Goal: Communication & Community: Answer question/provide support

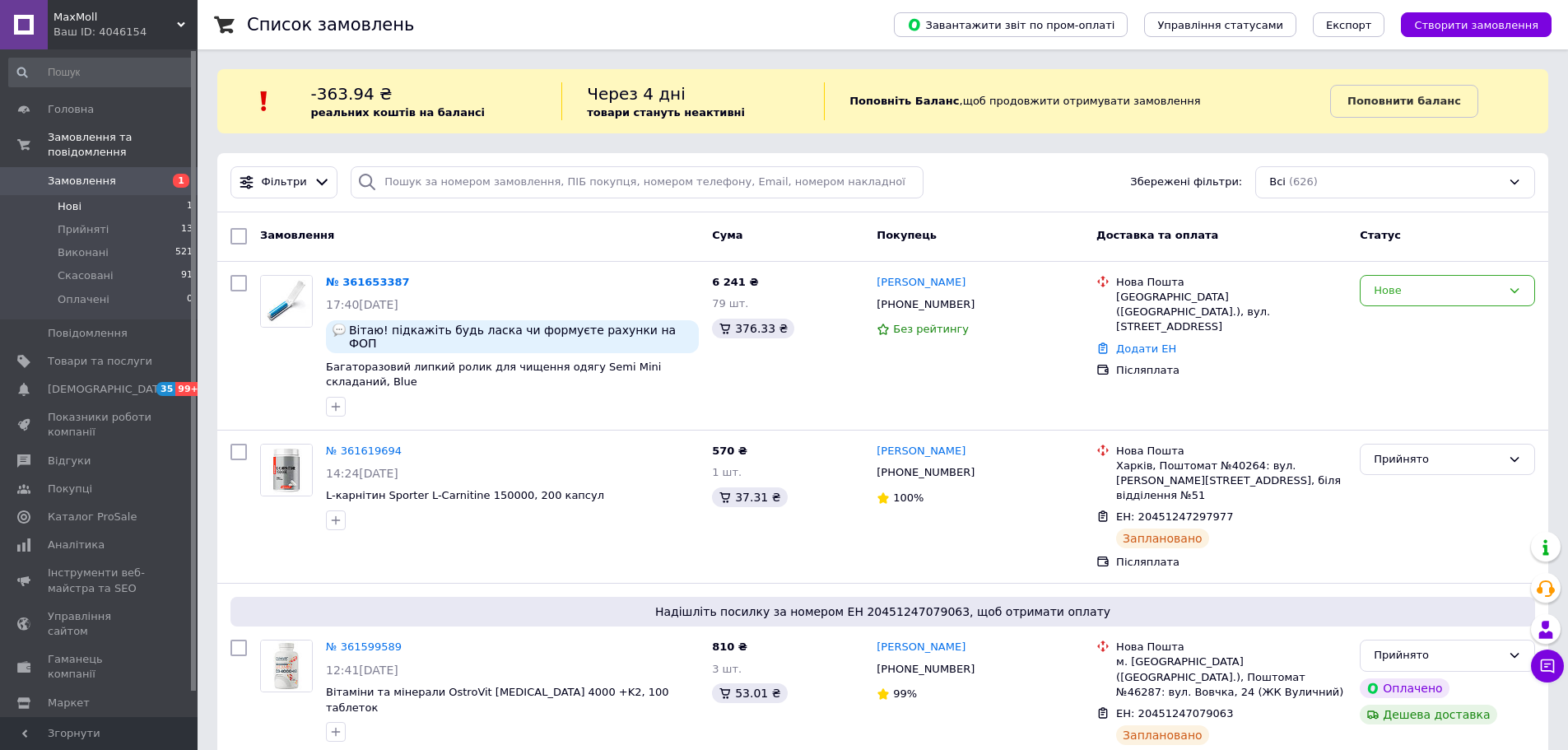
click at [87, 195] on li "Нові 1" at bounding box center [101, 207] width 203 height 23
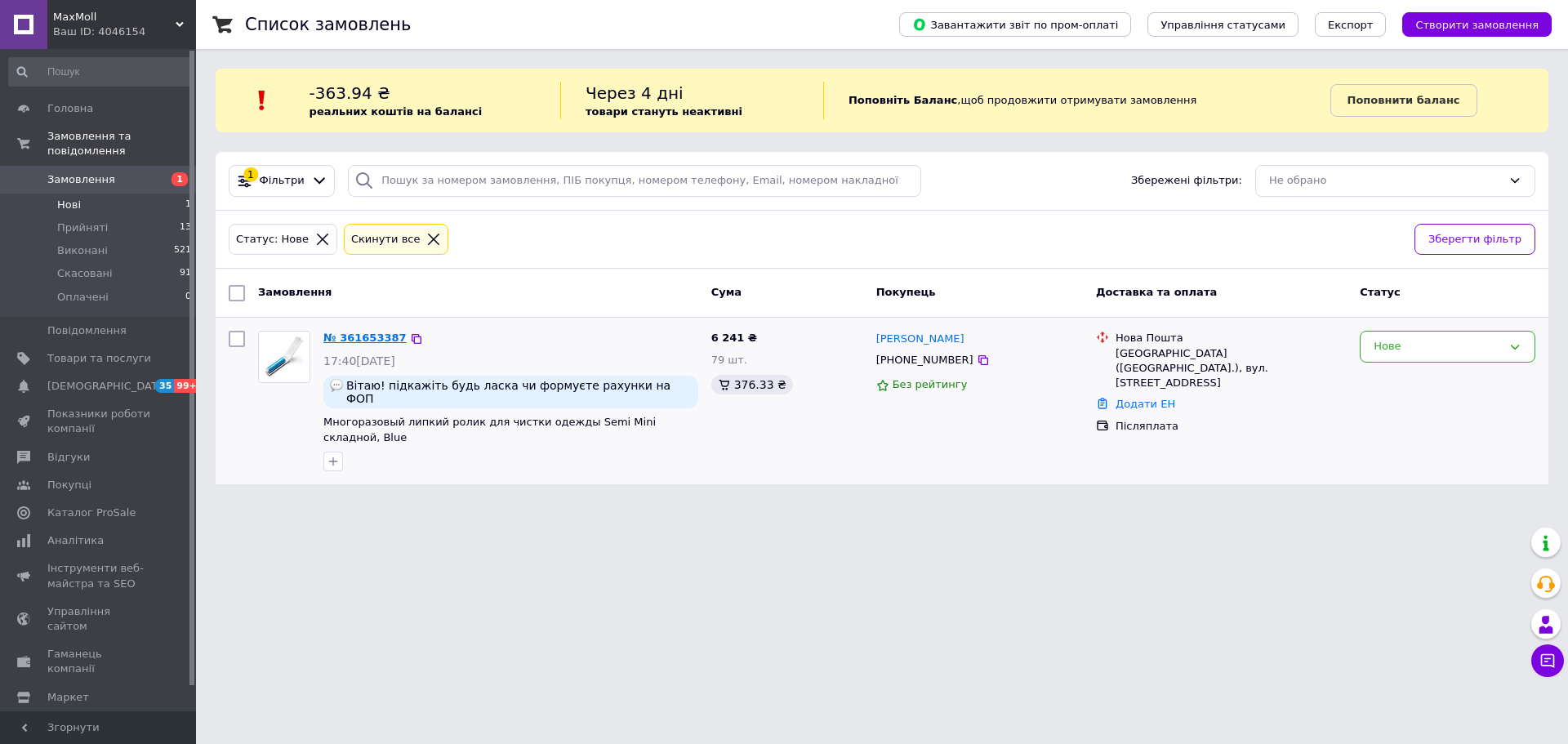
click at [380, 340] on link "№ 361653387" at bounding box center [365, 338] width 84 height 12
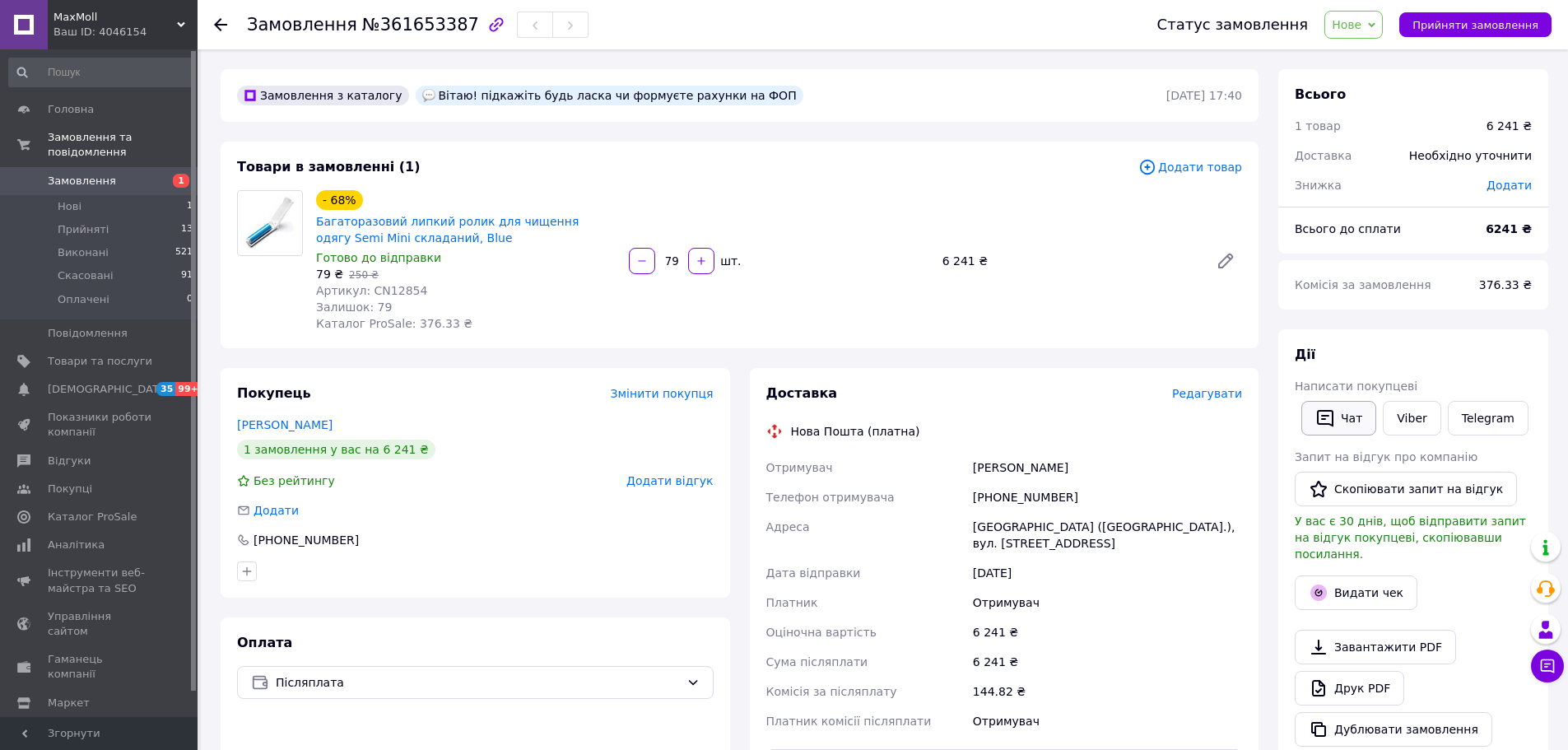
click at [1342, 422] on button "Чат" at bounding box center [1339, 418] width 75 height 34
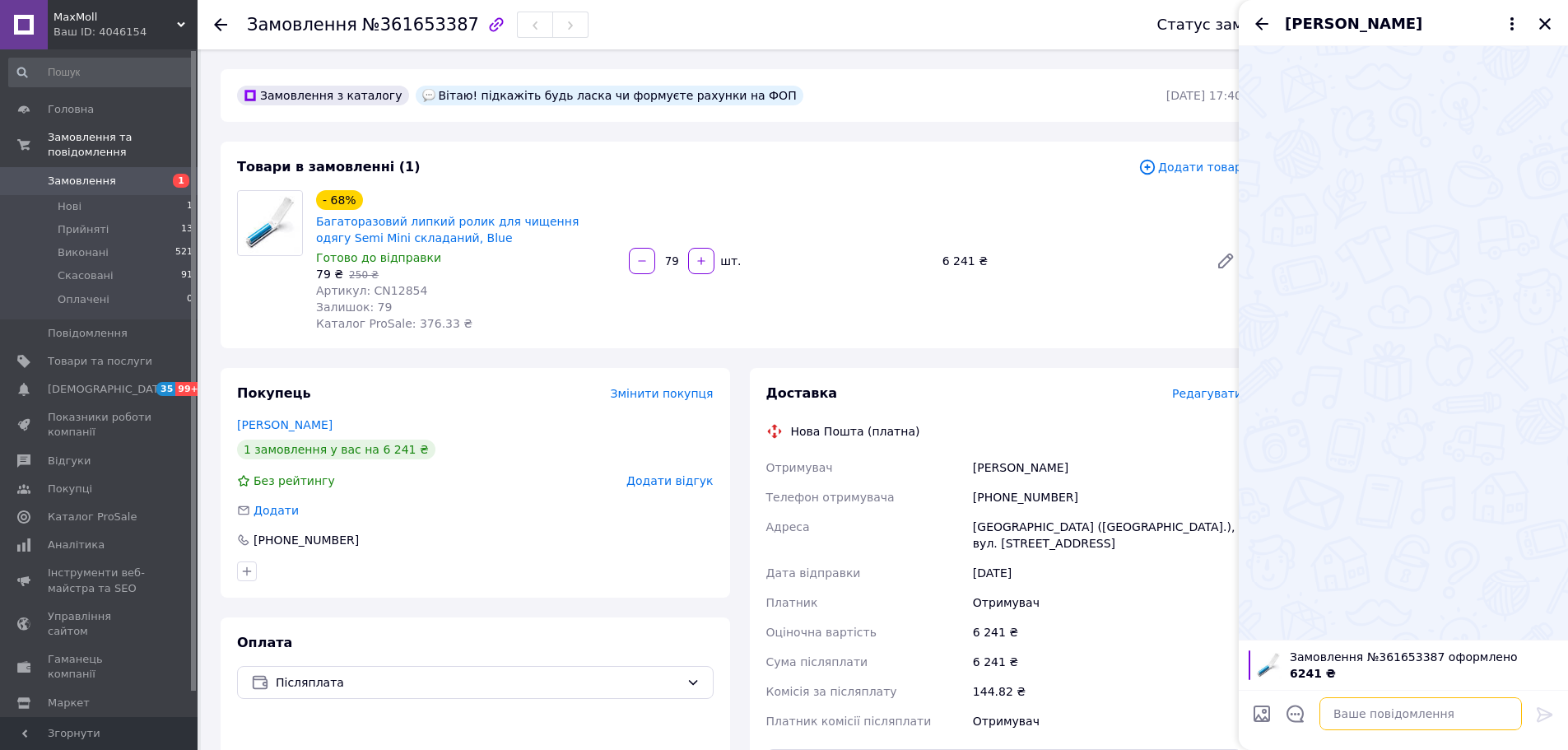
click at [1363, 716] on textarea at bounding box center [1421, 714] width 203 height 33
click at [1415, 714] on textarea "Доброго дня. Так, маэмо рахунок Фоп" at bounding box center [1404, 714] width 235 height 33
type textarea "Доброго дня. Так, маємо рахунок Фоп"
click at [1549, 718] on icon at bounding box center [1545, 714] width 20 height 20
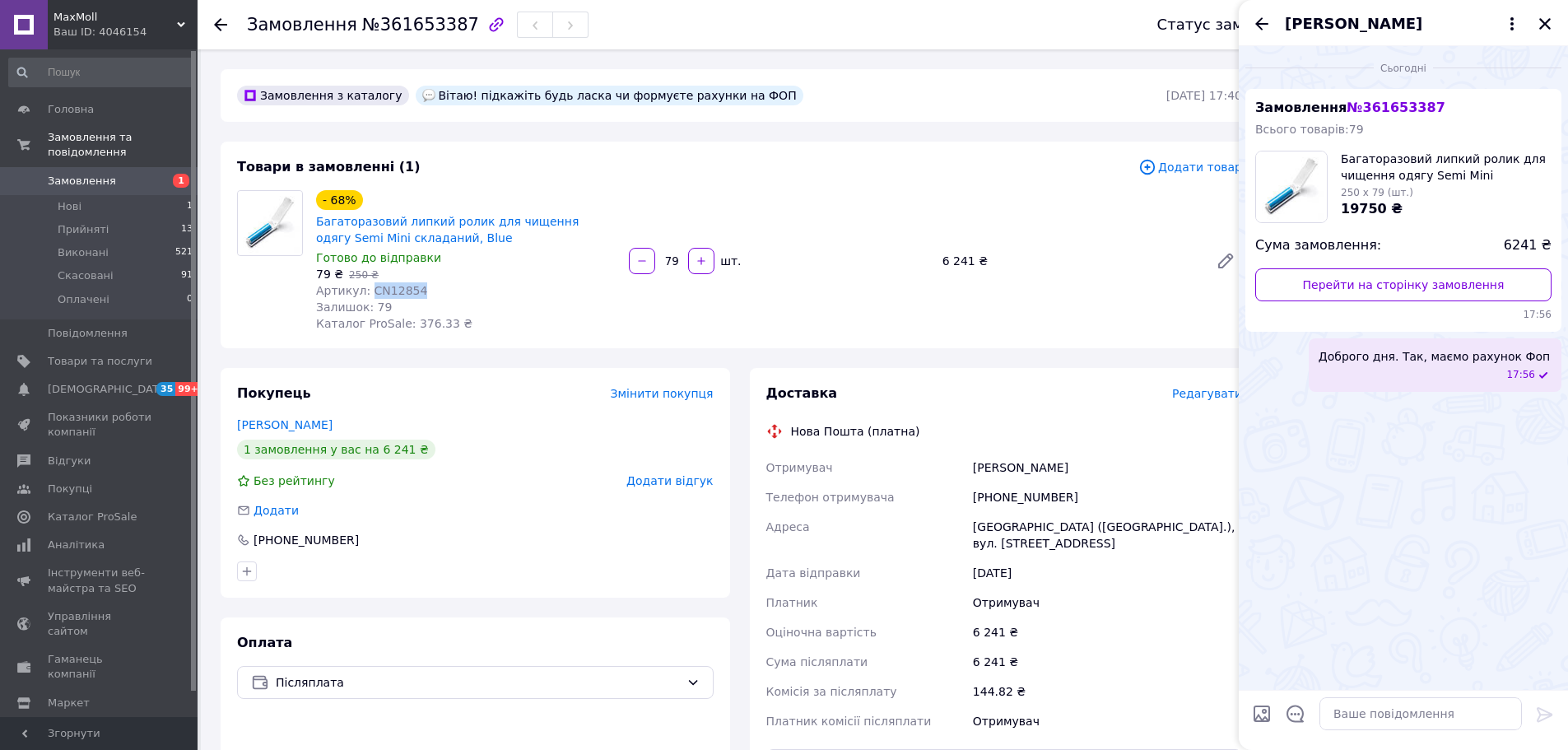
drag, startPoint x: 393, startPoint y: 295, endPoint x: 367, endPoint y: 297, distance: 26.1
click at [367, 297] on div "Артикул: CN12854" at bounding box center [465, 290] width 300 height 16
copy span "CN12854"
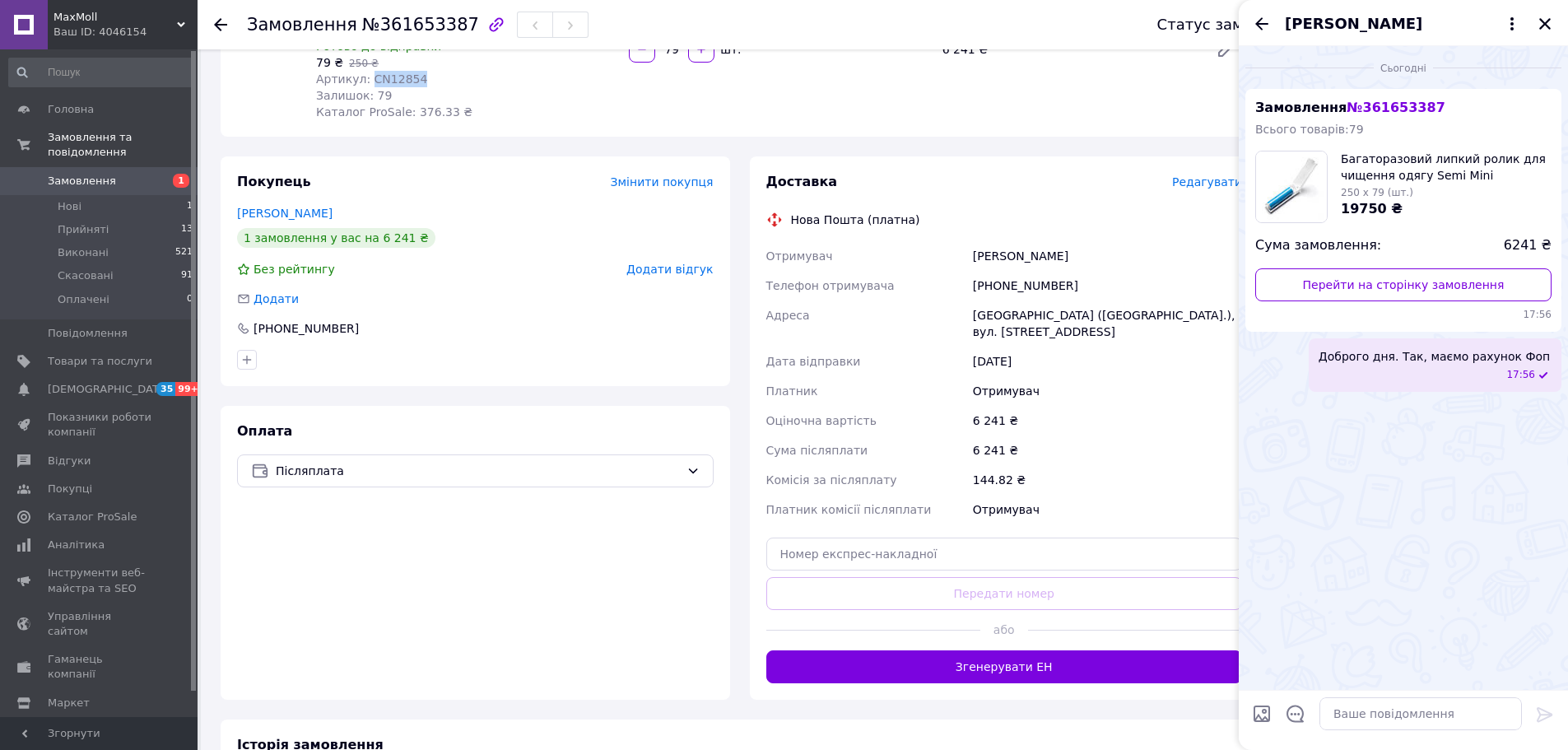
scroll to position [165, 0]
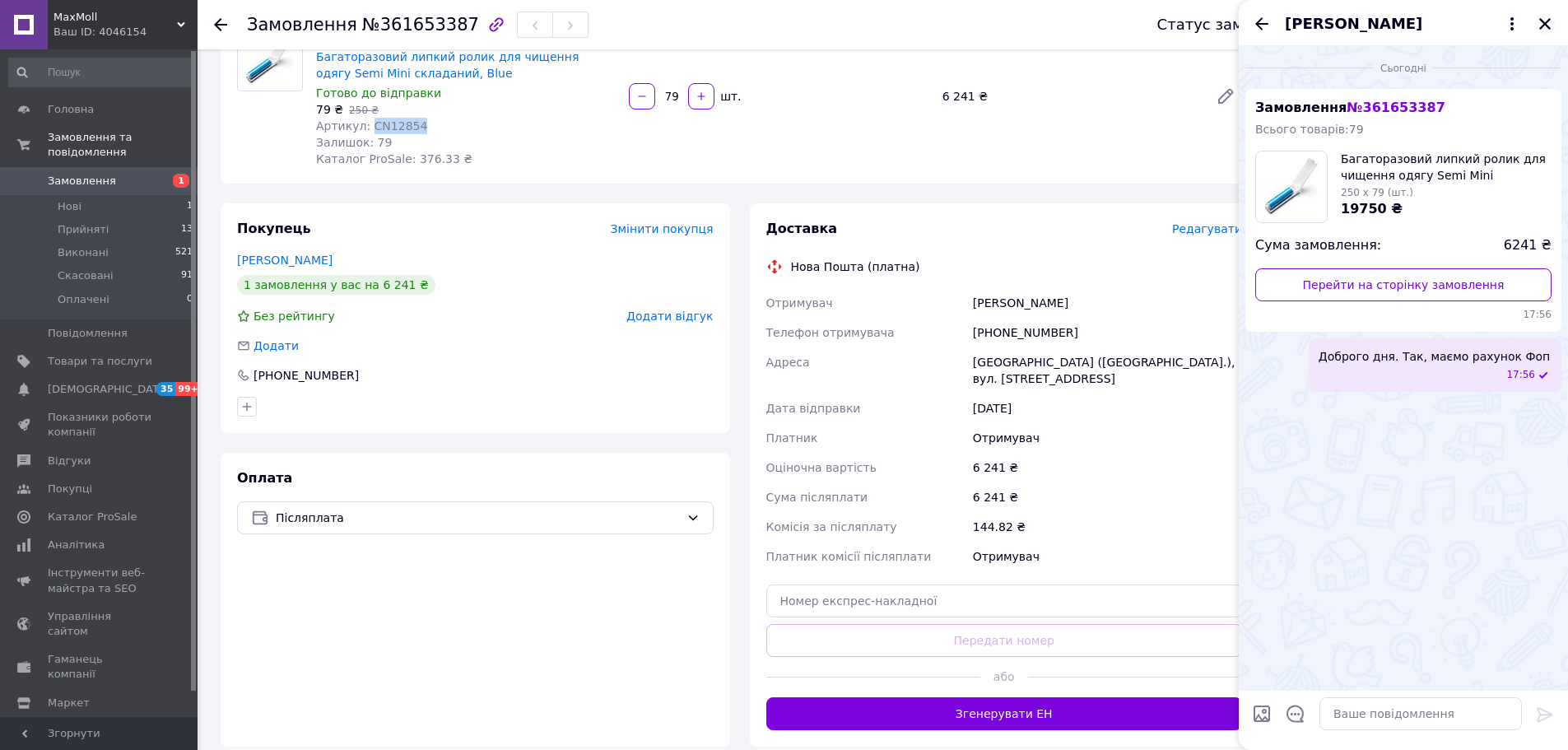
click at [1550, 22] on icon "Закрити" at bounding box center [1545, 24] width 15 height 15
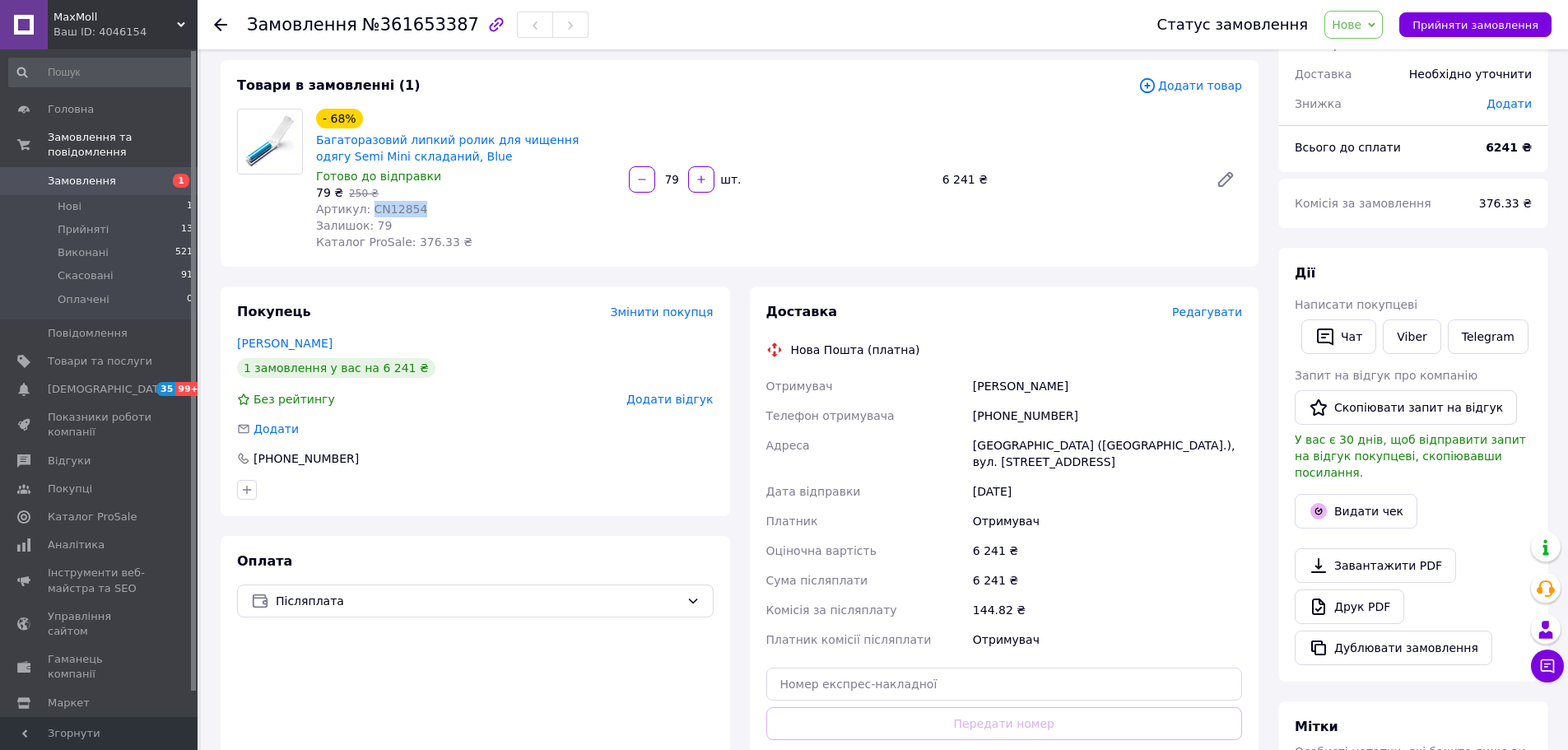
scroll to position [0, 0]
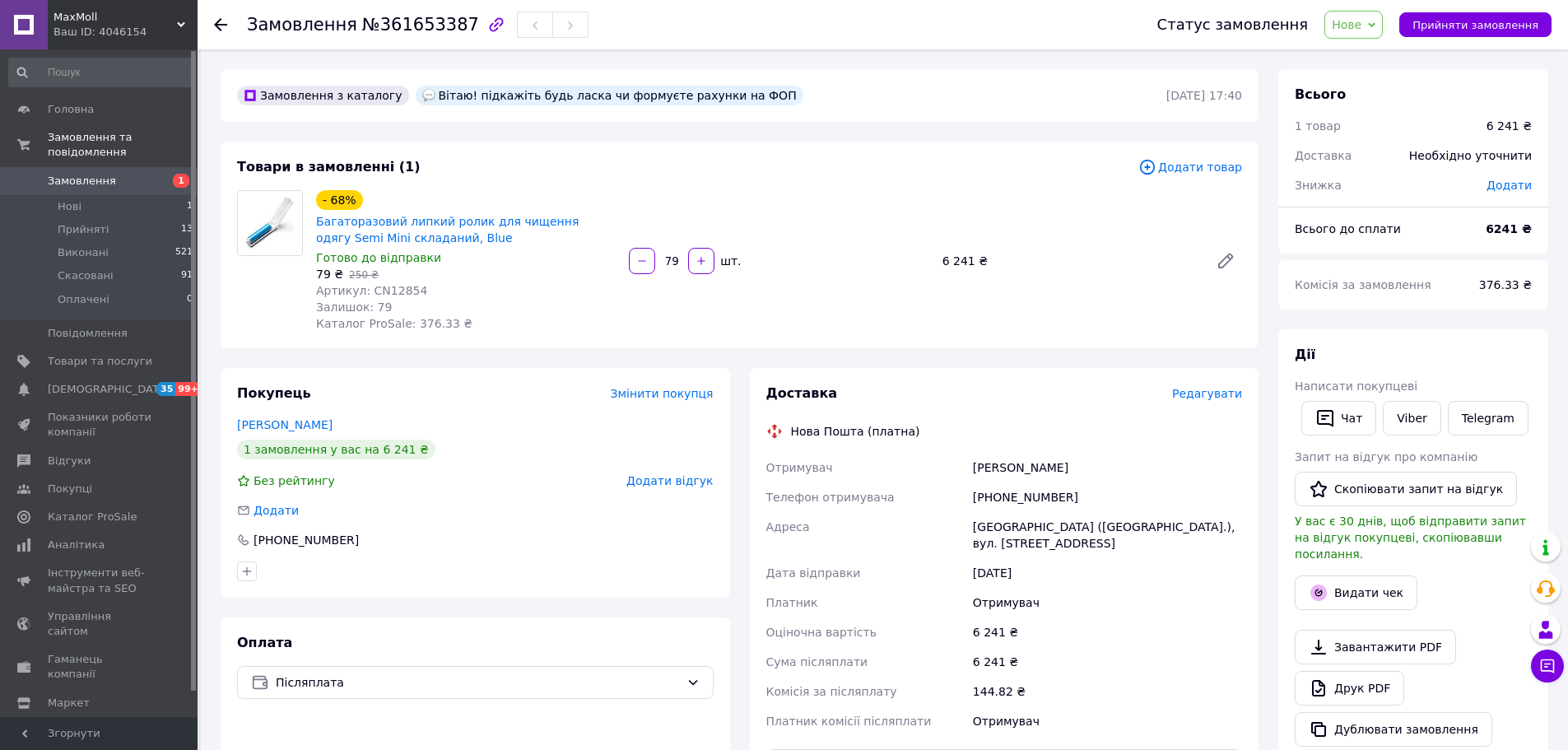
click at [568, 303] on div "Залишок: 79" at bounding box center [465, 306] width 300 height 16
click at [1401, 420] on link "Viber" at bounding box center [1412, 418] width 58 height 34
click at [1399, 422] on link "Viber" at bounding box center [1412, 418] width 58 height 34
click at [1340, 425] on button "Чат" at bounding box center [1339, 418] width 75 height 34
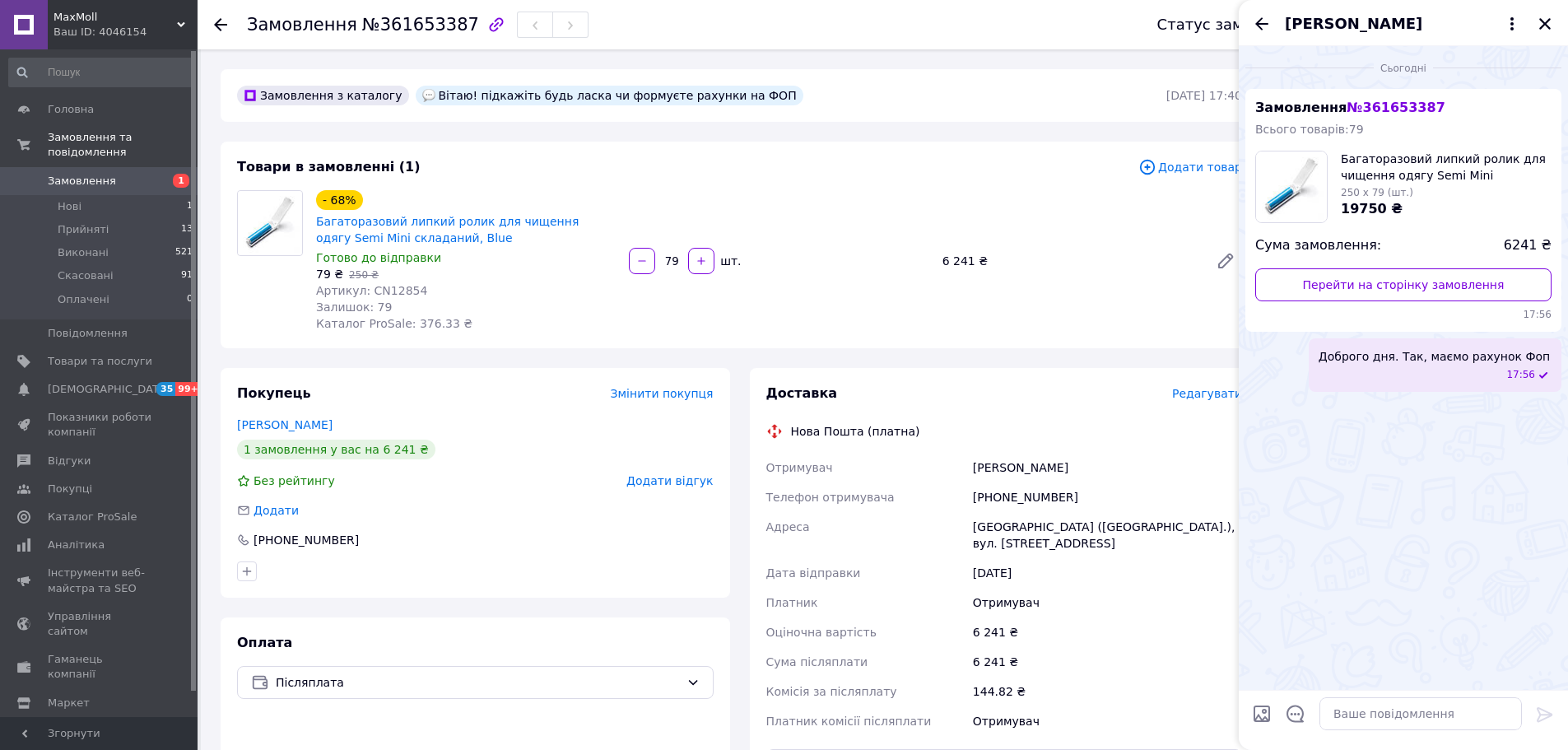
click at [1398, 359] on span "Доброго дня. Так, маємо рахунок Фоп" at bounding box center [1434, 356] width 231 height 16
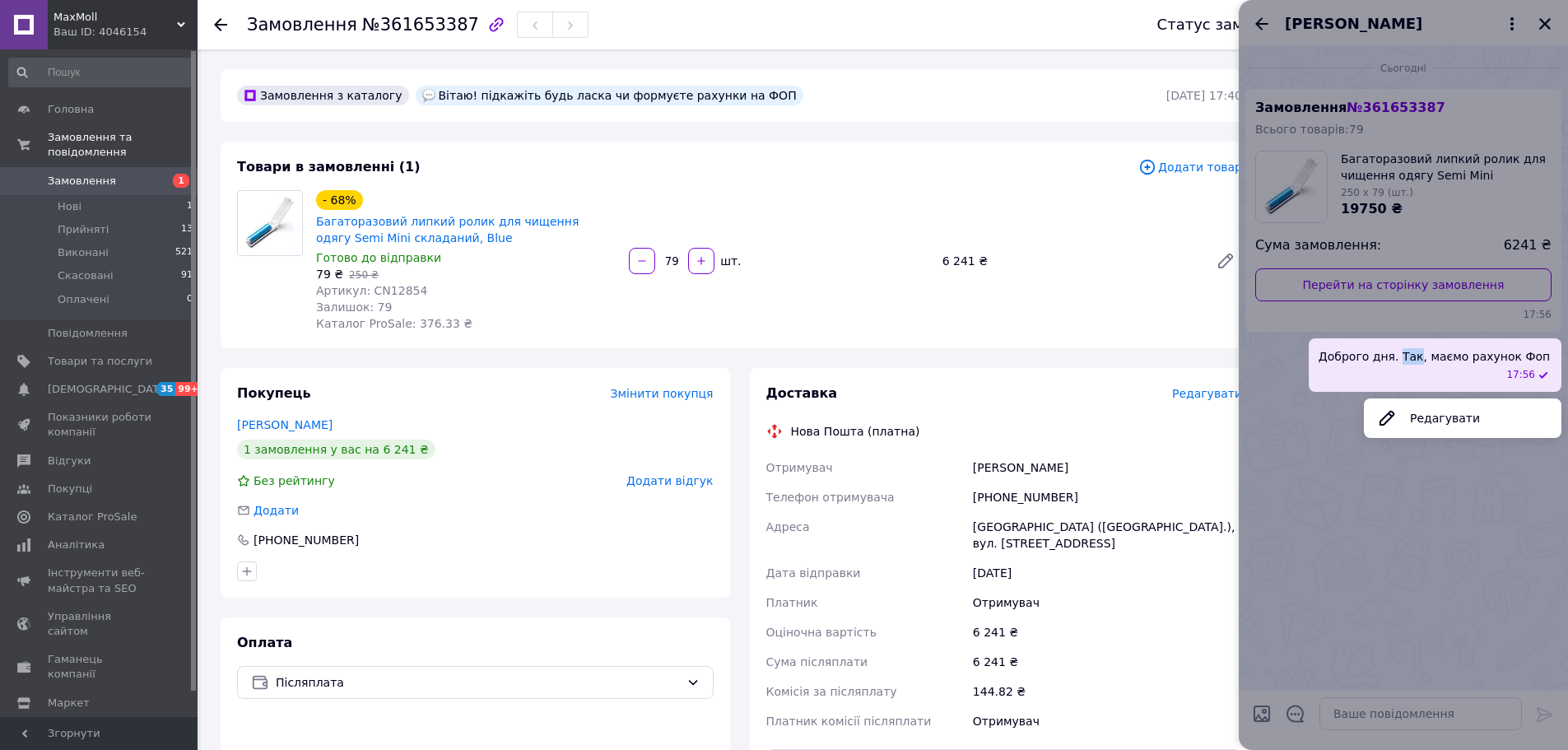
click at [1398, 359] on span "Доброго дня. Так, маємо рахунок Фоп" at bounding box center [1434, 356] width 231 height 16
copy span "Доброго дня. Так, маємо рахунок Фоп"
drag, startPoint x: 440, startPoint y: 236, endPoint x: 314, endPoint y: 227, distance: 126.3
click at [314, 222] on div "- 68% Багаторазовий липкий ролик для чищення одягу Semi Mini складаний, Blue Го…" at bounding box center [466, 261] width 313 height 148
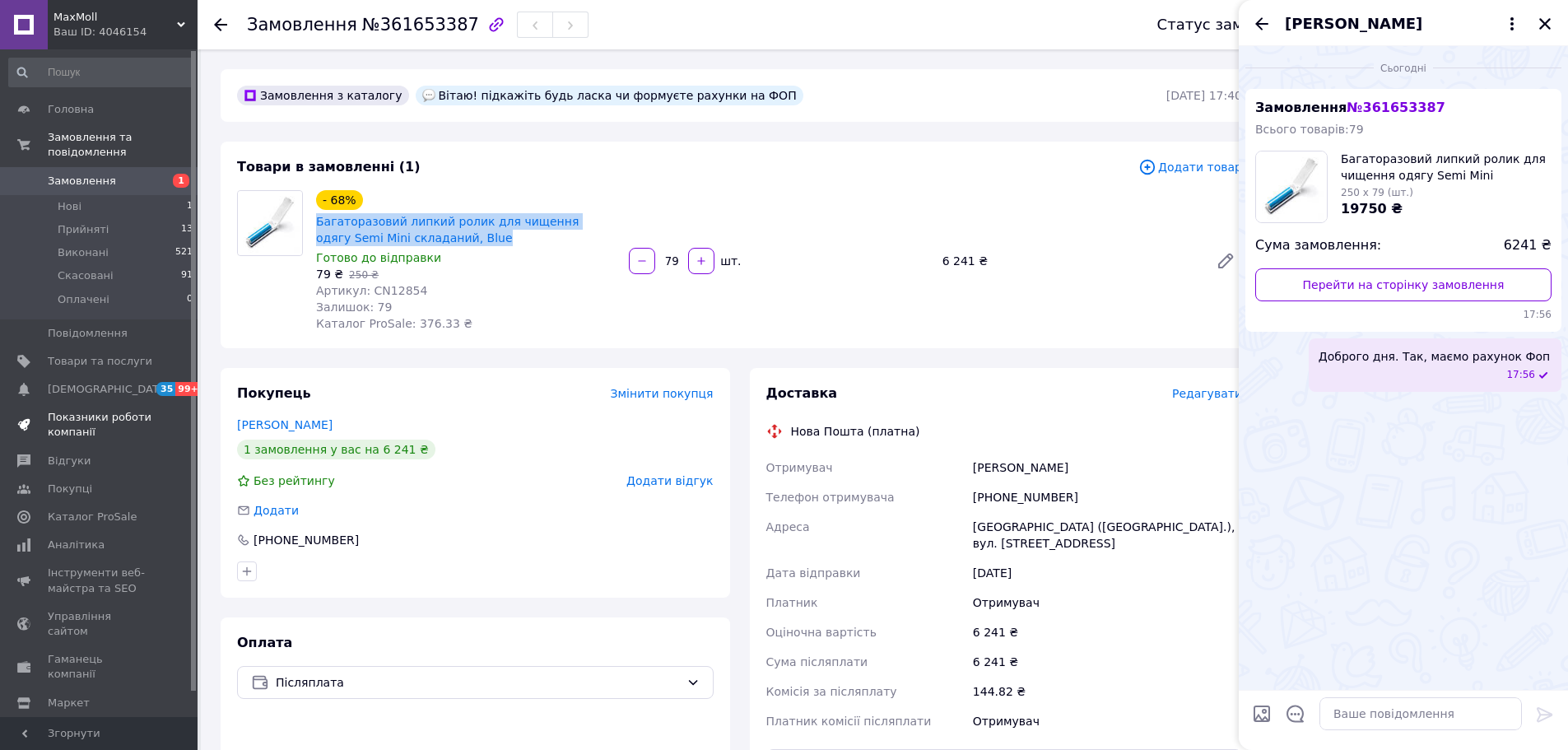
copy link "Багаторазовий липкий ролик для чищення одягу Semi Mini складаний, Blue"
click at [564, 314] on div "Залишок: 79" at bounding box center [465, 306] width 300 height 16
